Goal: Task Accomplishment & Management: Manage account settings

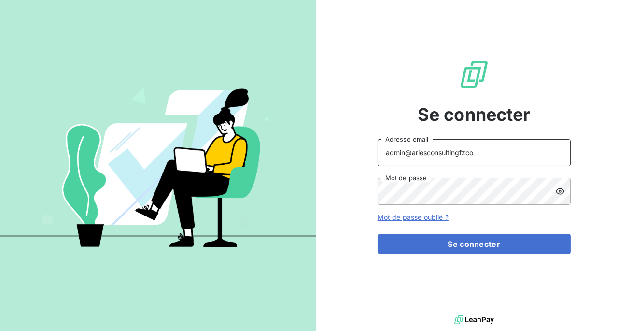
click at [505, 153] on input "admin@ariesconsultingfzco" at bounding box center [473, 152] width 193 height 27
click at [377, 234] on button "Se connecter" at bounding box center [473, 244] width 193 height 20
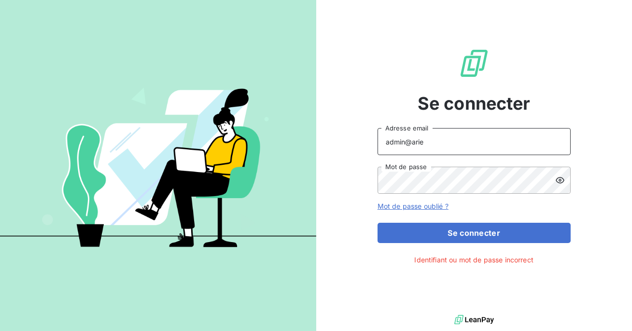
type input "admin@ariesconsultingfzco"
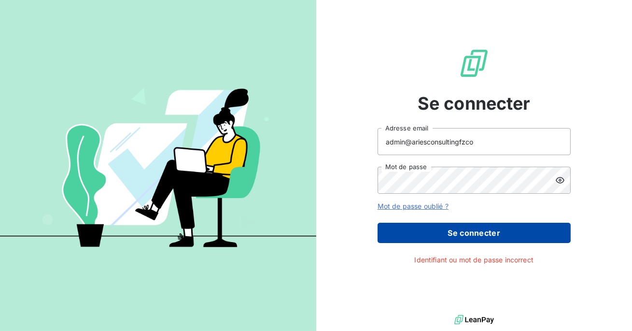
click at [466, 236] on button "Se connecter" at bounding box center [473, 232] width 193 height 20
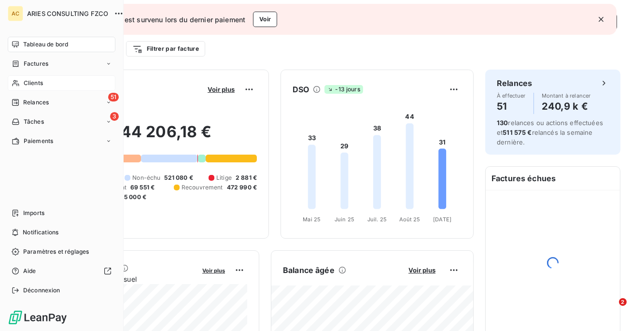
click at [19, 85] on div "Clients" at bounding box center [62, 82] width 108 height 15
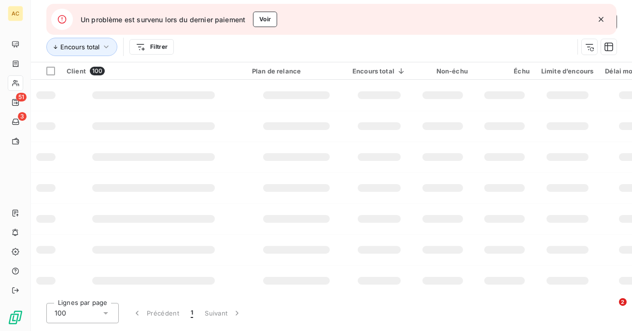
click at [597, 22] on icon "button" at bounding box center [601, 19] width 10 height 10
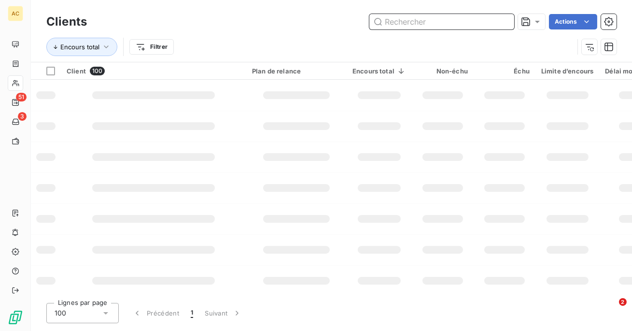
click at [467, 21] on input "text" at bounding box center [441, 21] width 145 height 15
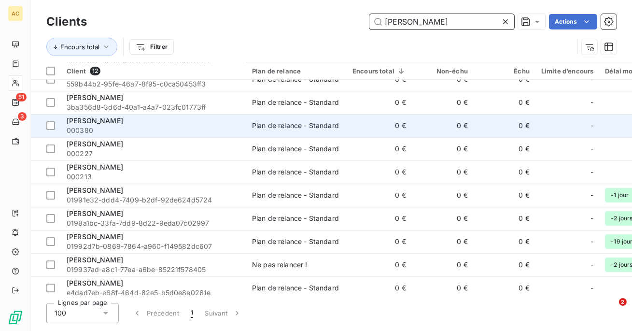
scroll to position [66, 0]
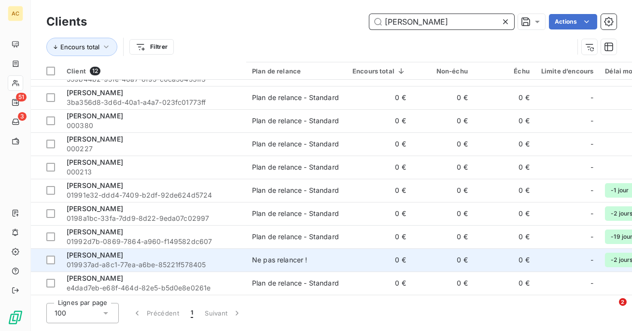
type input "[PERSON_NAME]"
click at [221, 260] on span "019937ad-a8c1-77ea-a6be-85221f578405" at bounding box center [154, 265] width 174 height 10
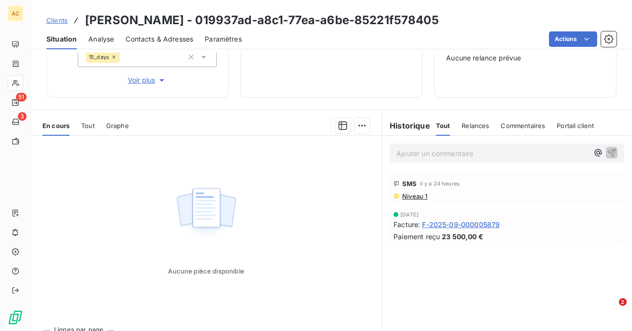
scroll to position [136, 0]
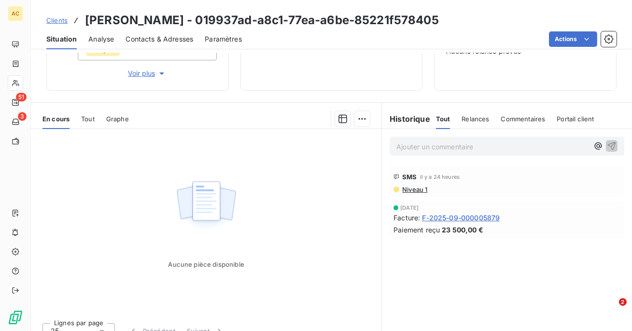
click at [419, 191] on span "Niveau 1" at bounding box center [414, 189] width 26 height 8
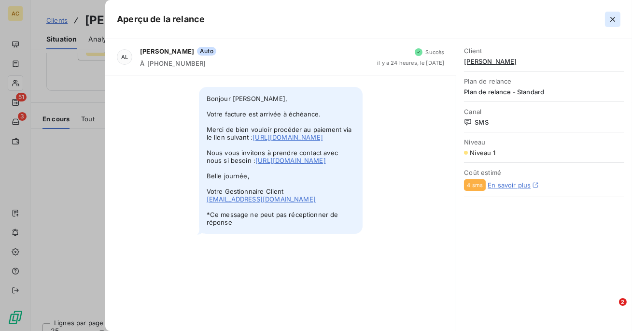
click at [611, 21] on icon "button" at bounding box center [612, 19] width 5 height 5
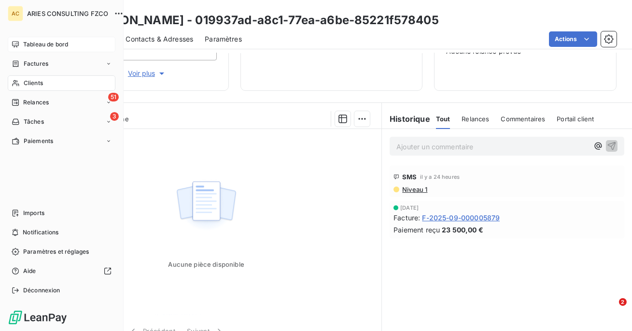
click at [41, 41] on span "Tableau de bord" at bounding box center [45, 44] width 45 height 9
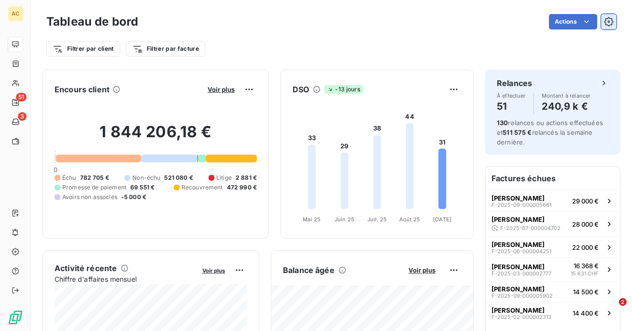
click at [611, 17] on icon "button" at bounding box center [609, 22] width 10 height 10
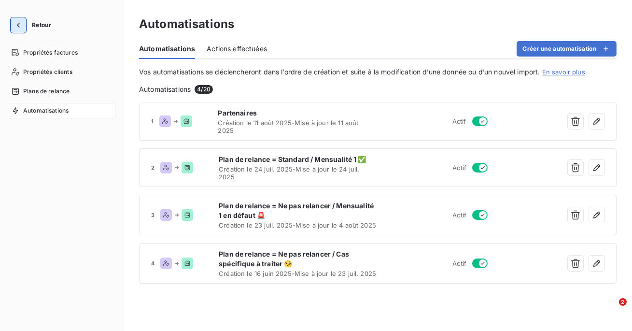
click at [23, 17] on button "button" at bounding box center [18, 24] width 15 height 15
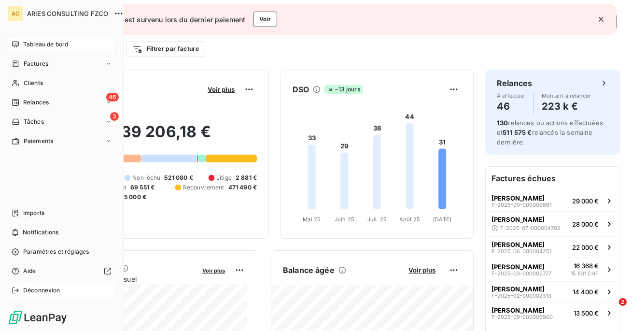
click at [32, 294] on span "Déconnexion" at bounding box center [41, 290] width 37 height 9
